Goal: Transaction & Acquisition: Purchase product/service

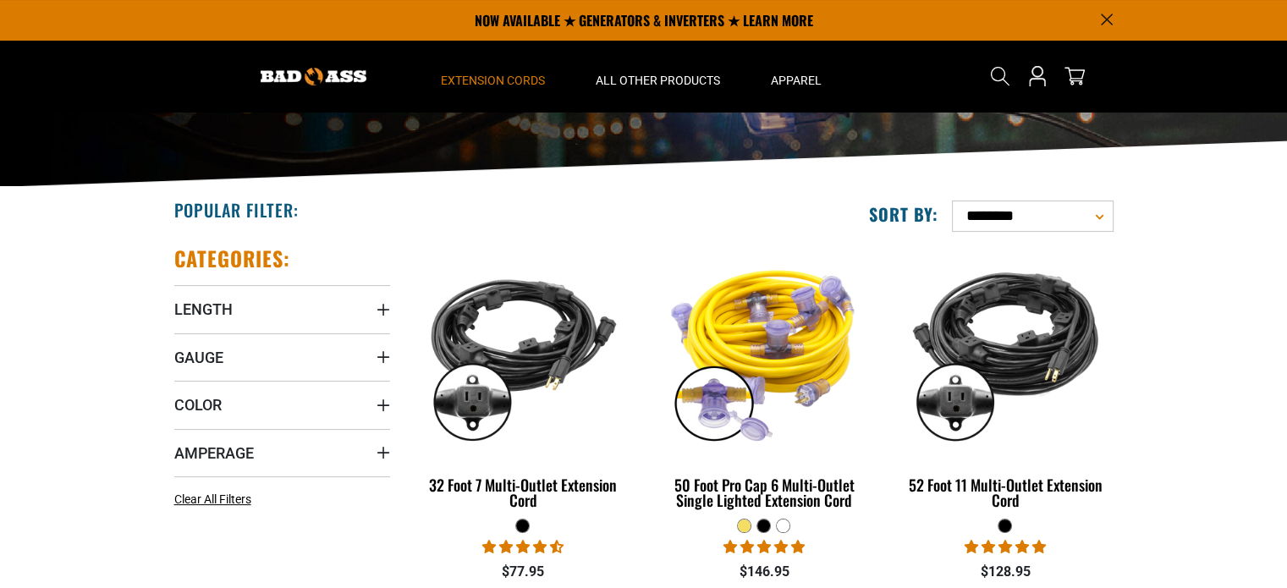
scroll to position [240, 0]
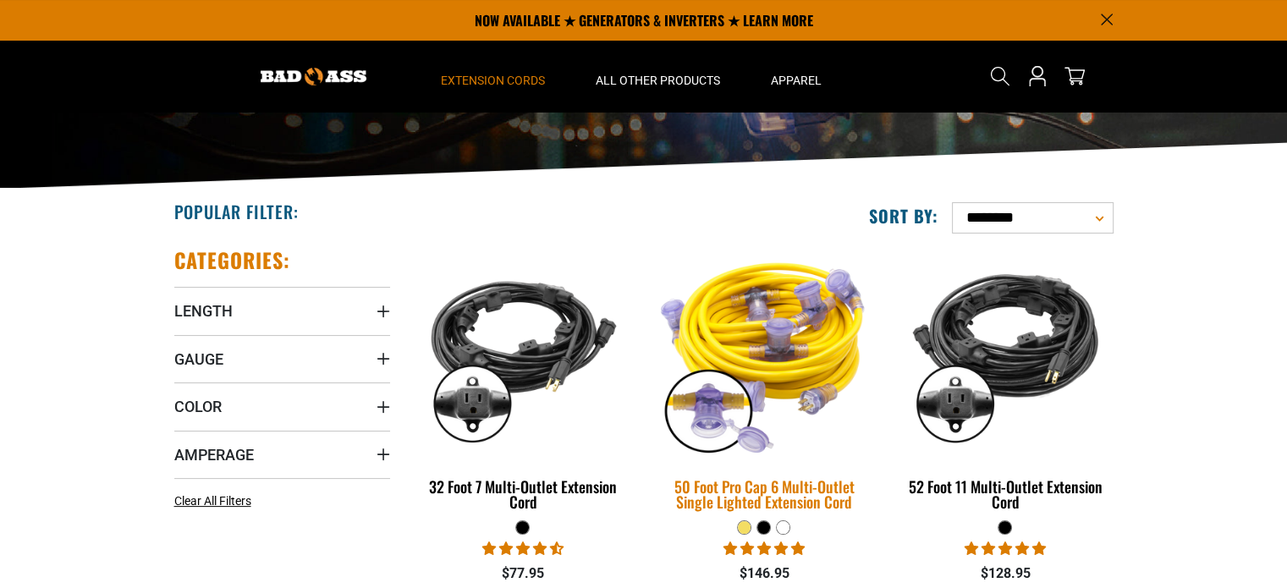
click at [775, 338] on img at bounding box center [764, 353] width 237 height 217
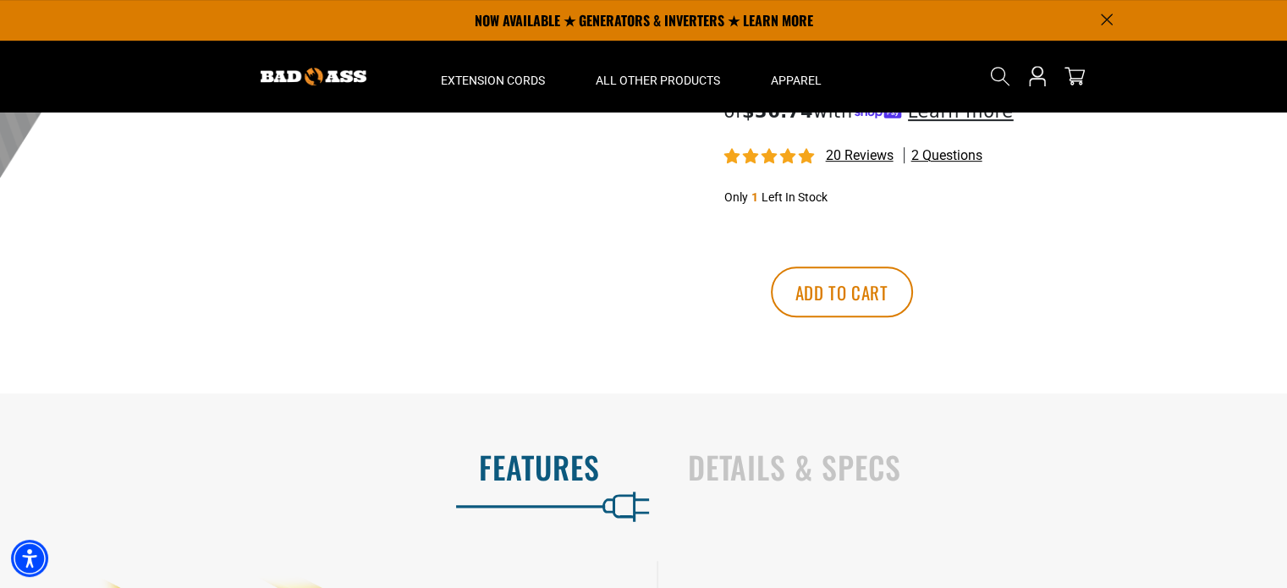
scroll to position [750, 0]
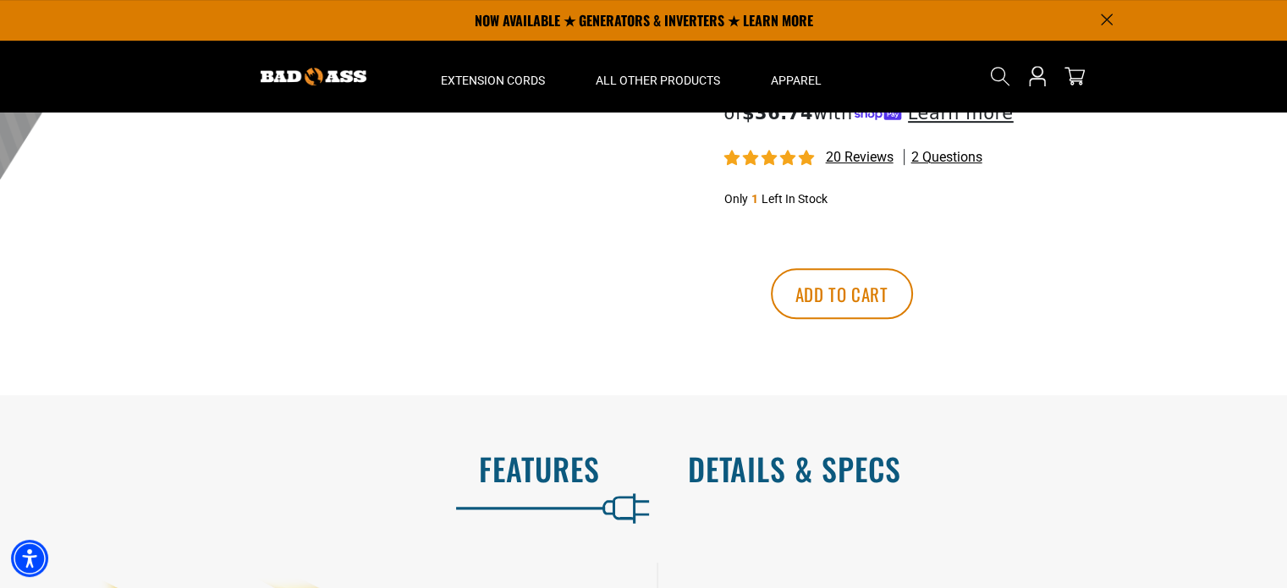
click at [782, 470] on h2 "Details & Specs" at bounding box center [970, 469] width 564 height 36
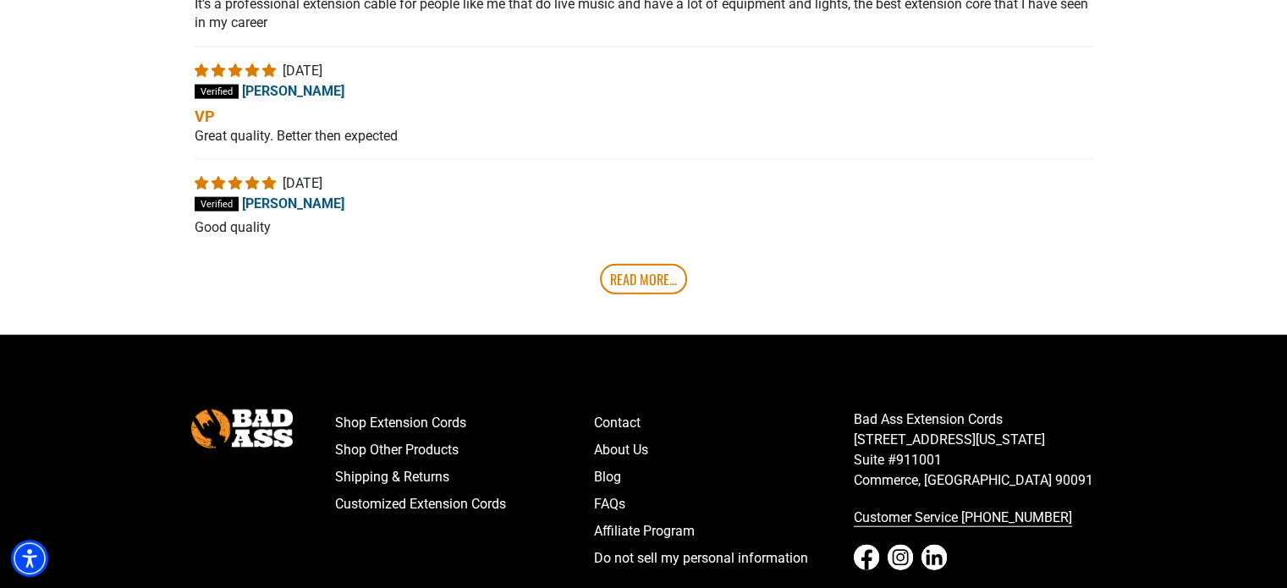
scroll to position [3880, 0]
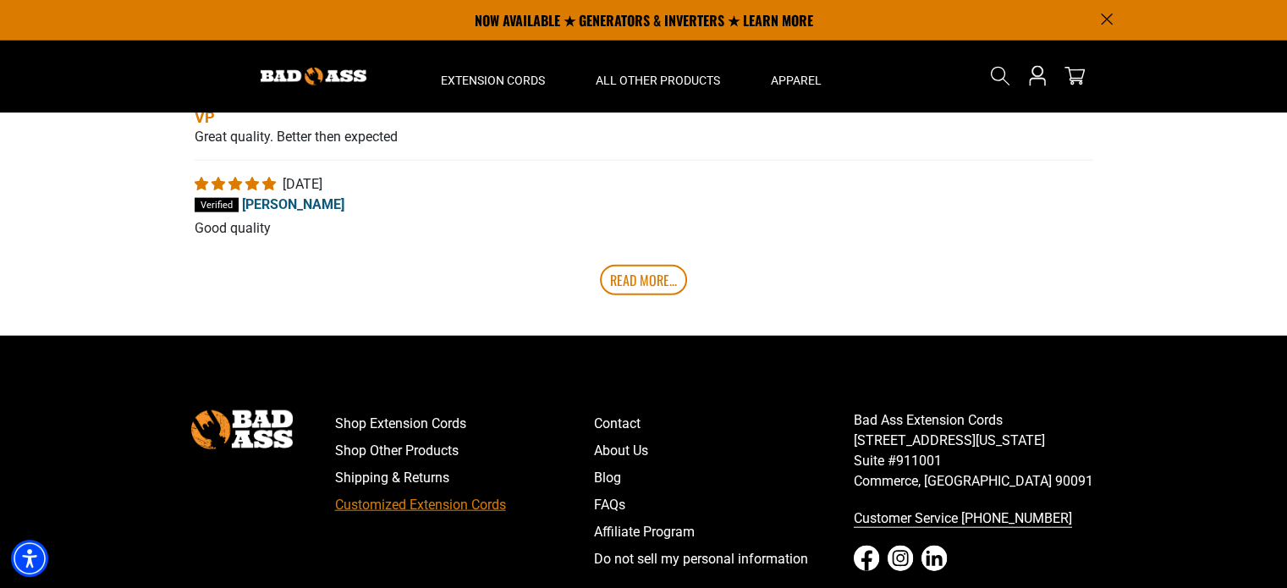
click at [473, 517] on link "Customized Extension Cords" at bounding box center [465, 505] width 260 height 27
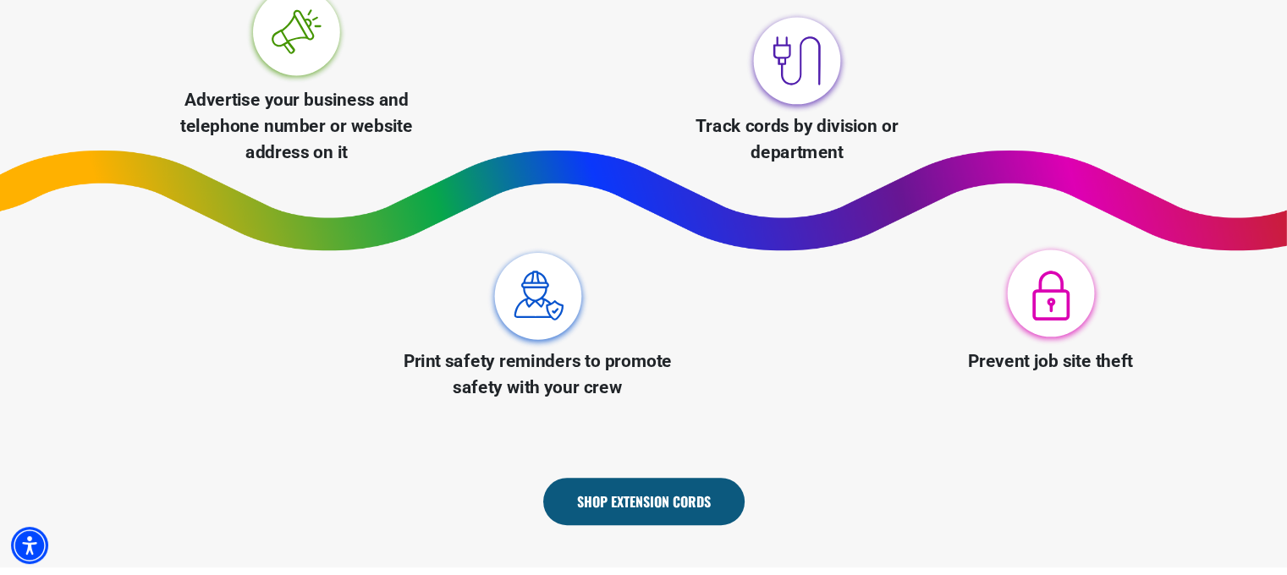
scroll to position [726, 0]
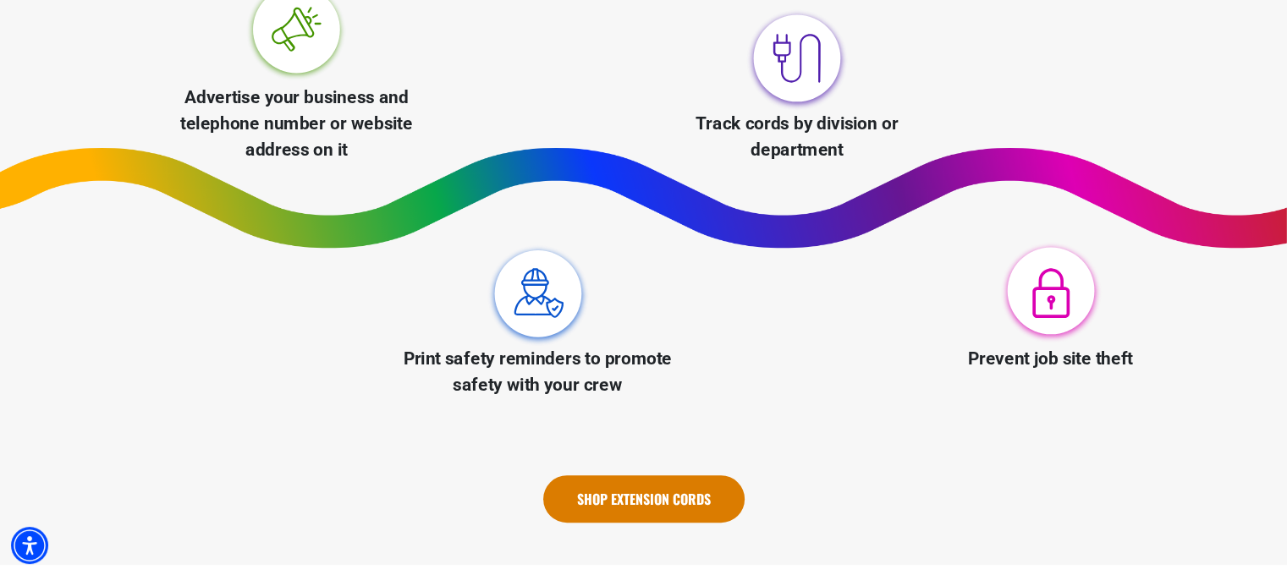
click at [653, 490] on link "Shop Extension Cords" at bounding box center [643, 498] width 201 height 47
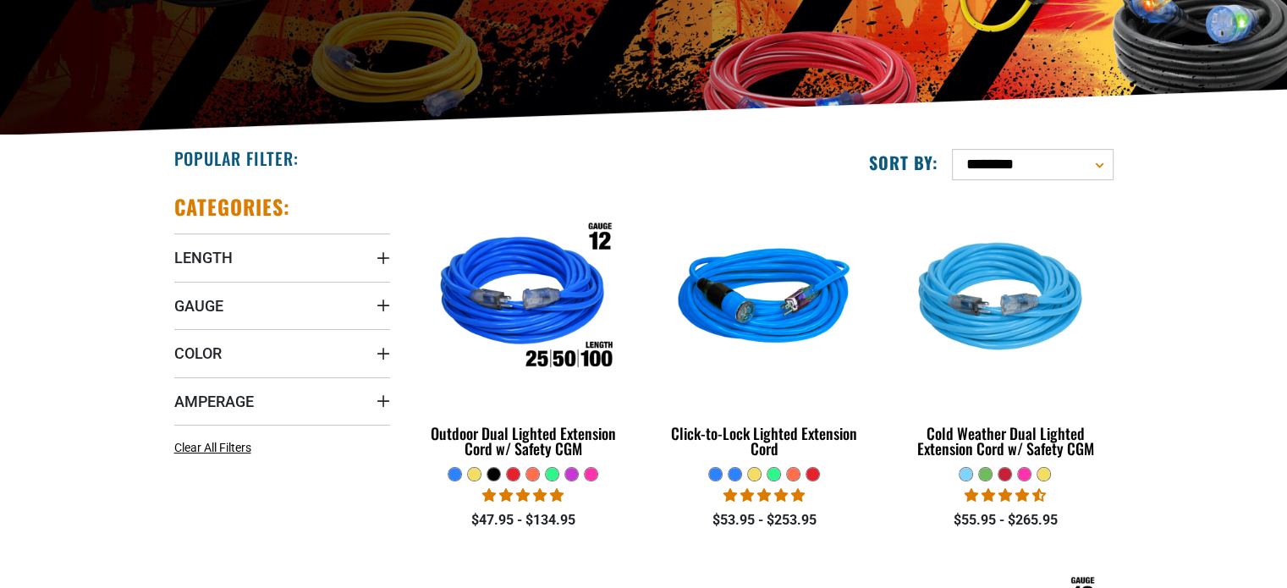
scroll to position [294, 0]
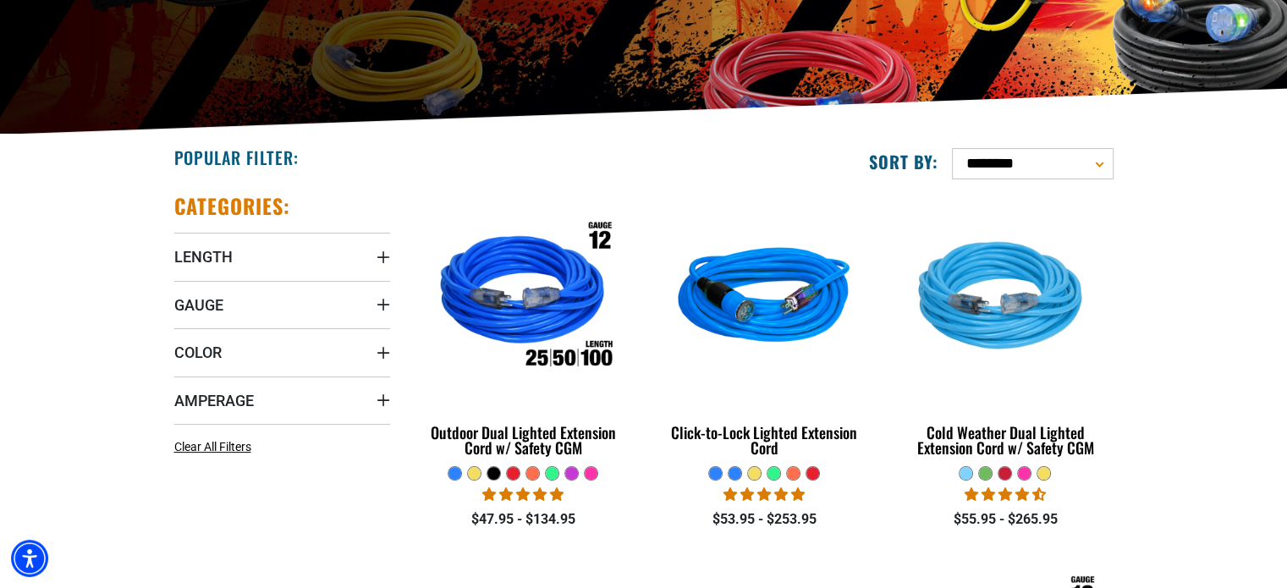
click at [534, 470] on div "Checkbox field Outdoor Dual Lighted Extension Cord w/ Safety CGM" at bounding box center [523, 361] width 216 height 337
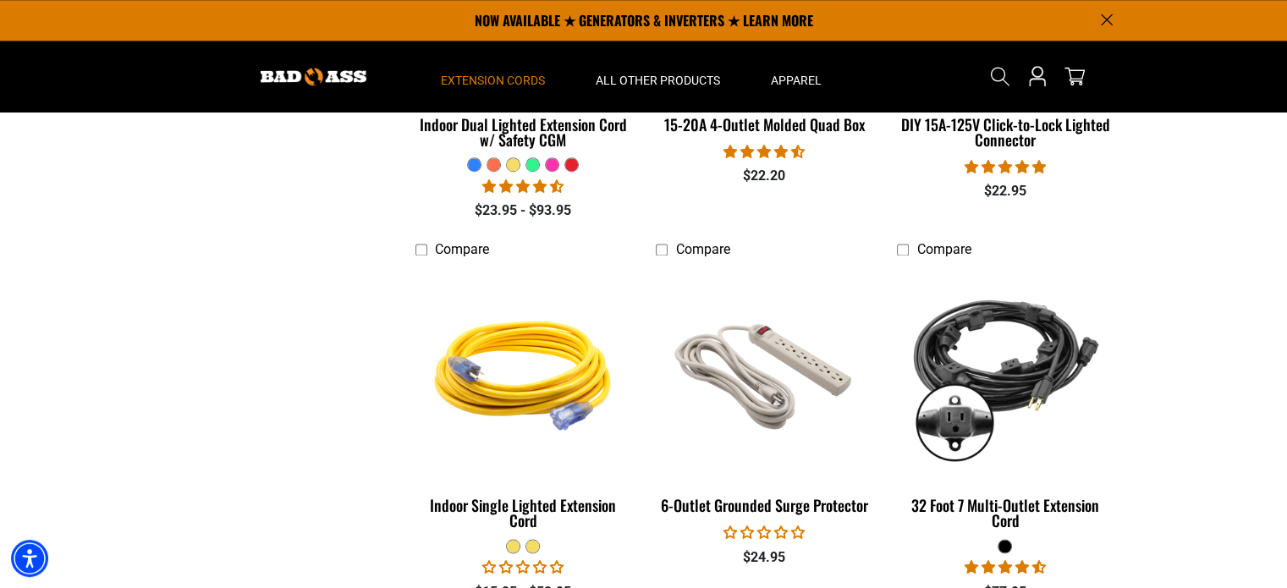
scroll to position [2169, 0]
